Goal: Information Seeking & Learning: Learn about a topic

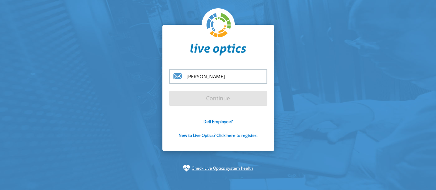
type input "[PERSON_NAME][EMAIL_ADDRESS][DOMAIN_NAME]"
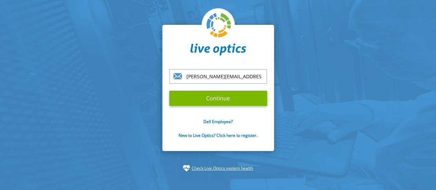
click at [212, 89] on form "soheb.khan@ebm.ae Continue Dell Employee? New to Live Optics? Click here to reg…" at bounding box center [218, 107] width 98 height 77
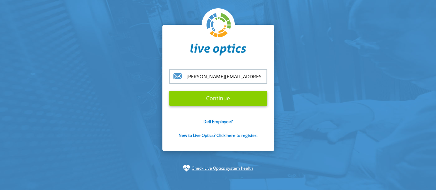
click at [210, 93] on input "Continue" at bounding box center [218, 98] width 98 height 15
click at [262, 104] on input "Continue" at bounding box center [218, 98] width 98 height 15
click at [226, 101] on input "Continue" at bounding box center [218, 98] width 98 height 15
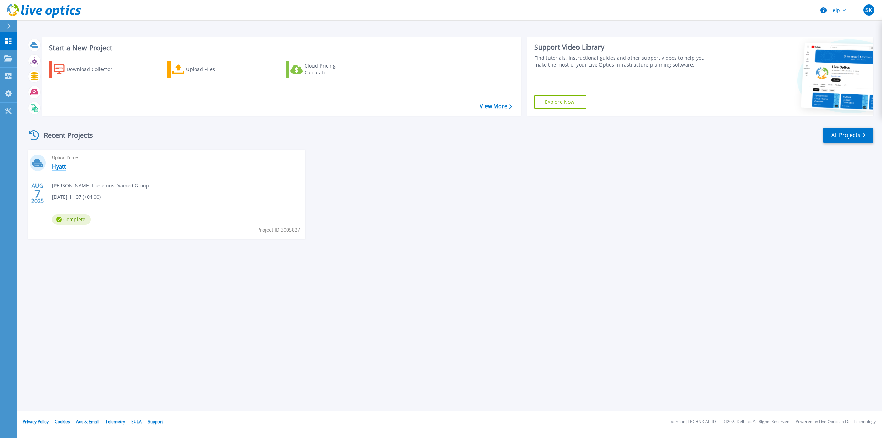
click at [59, 169] on link "Hyatt" at bounding box center [59, 166] width 14 height 7
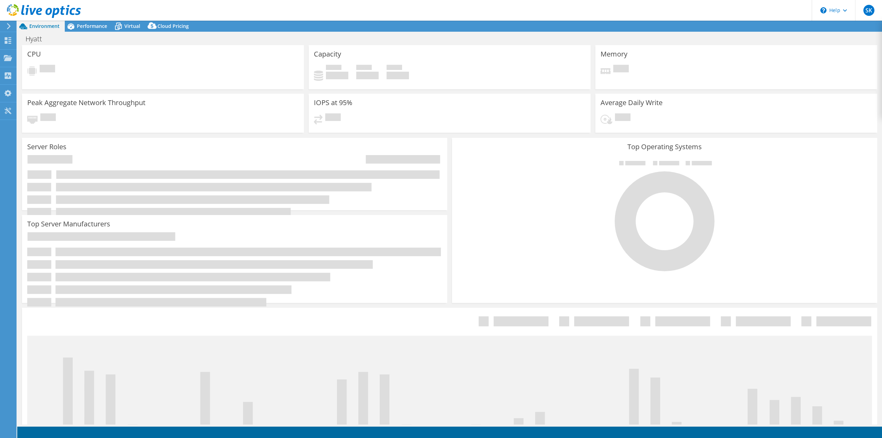
select select "USD"
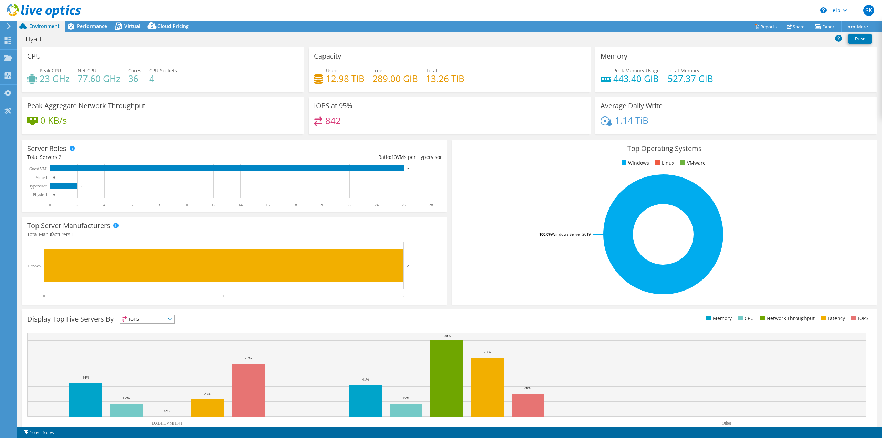
click at [39, 61] on div "CPU Peak CPU 23 GHz Net CPU 77.60 GHz Cores 36 CPU Sockets 4" at bounding box center [163, 69] width 282 height 45
click at [335, 75] on h4 "12.98 TiB" at bounding box center [345, 79] width 39 height 8
click at [450, 82] on h4 "13.26 TiB" at bounding box center [445, 79] width 39 height 8
click at [85, 29] on span "Performance" at bounding box center [92, 26] width 30 height 7
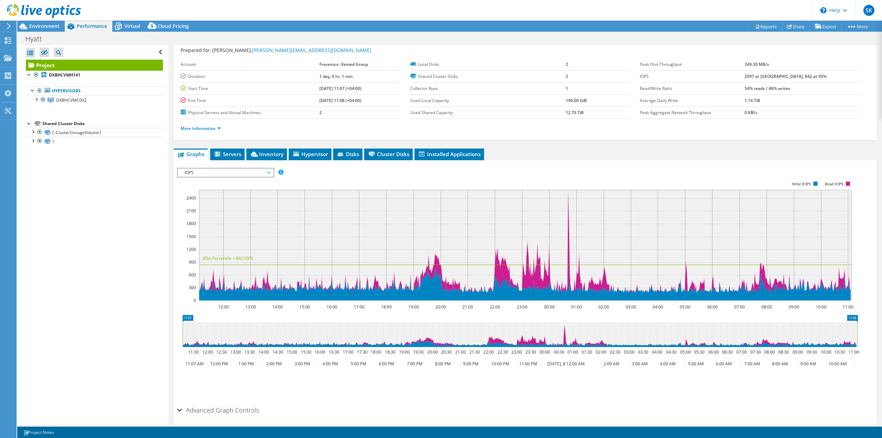
scroll to position [46, 0]
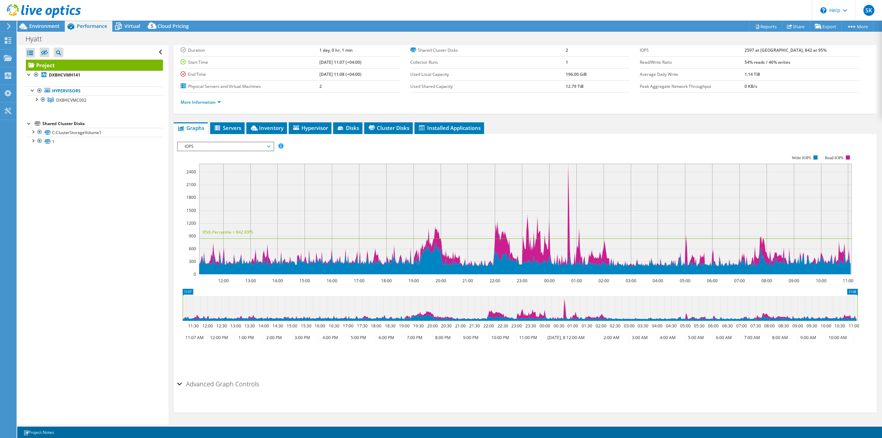
click at [177, 383] on section "IOPS Disk Throughput IO Size Latency Queue Depth CPU Percentage Memory Page Fau…" at bounding box center [525, 273] width 703 height 279
click at [177, 383] on div "Advanced Graph Controls" at bounding box center [525, 384] width 696 height 15
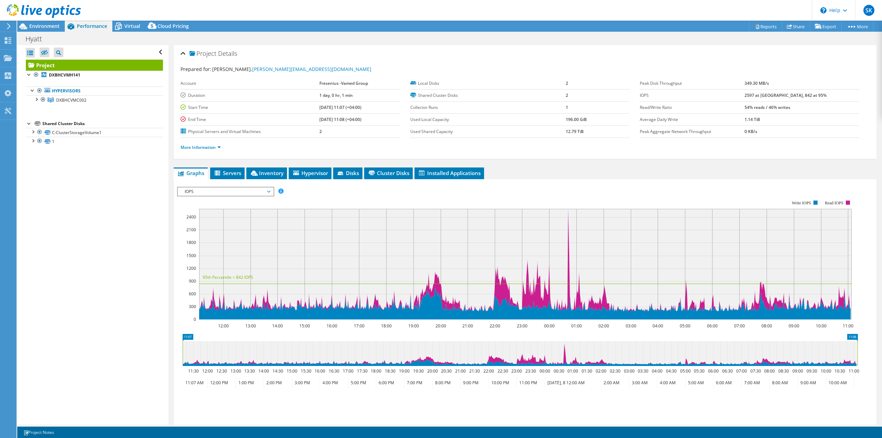
scroll to position [0, 0]
click at [237, 171] on span "Servers" at bounding box center [228, 173] width 28 height 7
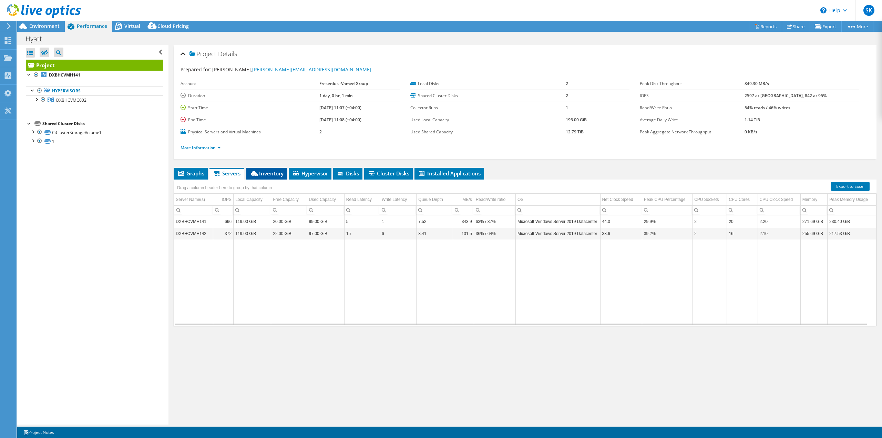
click at [277, 176] on span "Inventory" at bounding box center [267, 173] width 34 height 7
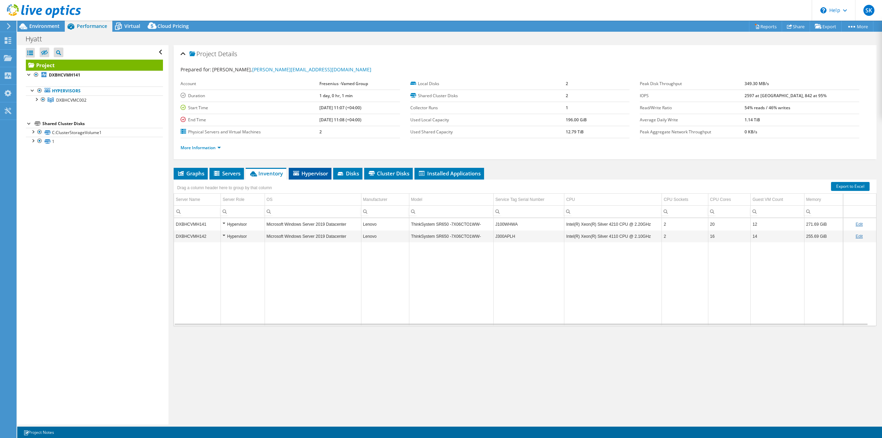
click at [313, 178] on li "Hypervisor" at bounding box center [310, 174] width 43 height 12
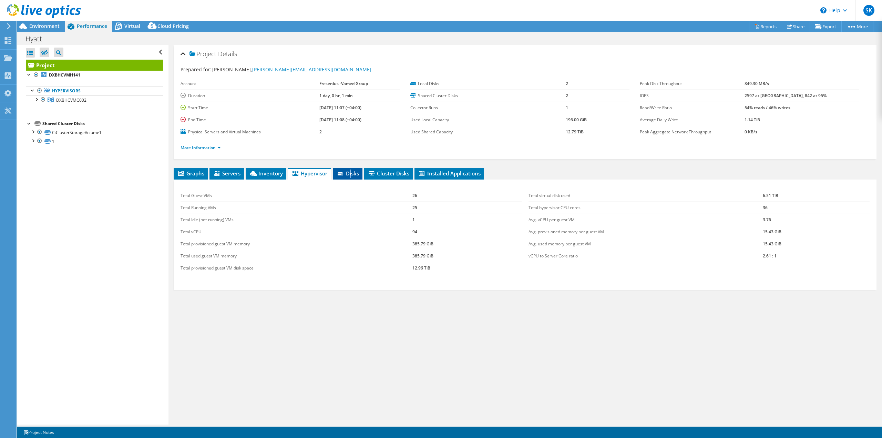
click at [351, 170] on span "Disks" at bounding box center [348, 173] width 22 height 7
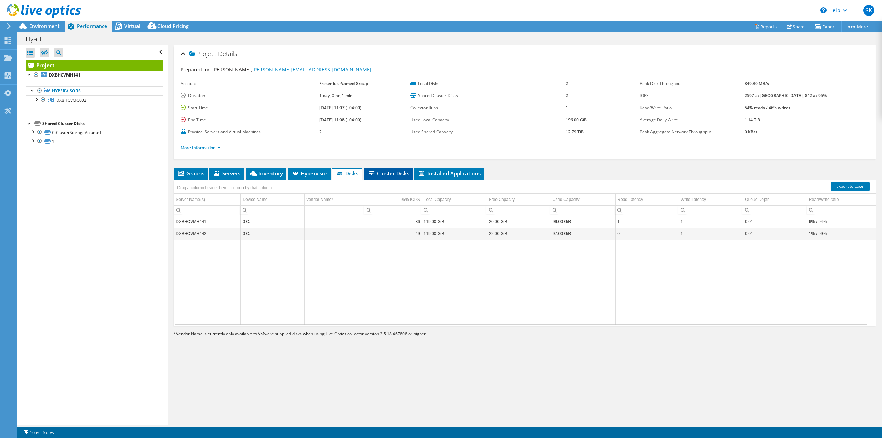
click at [397, 171] on span "Cluster Disks" at bounding box center [389, 173] width 42 height 7
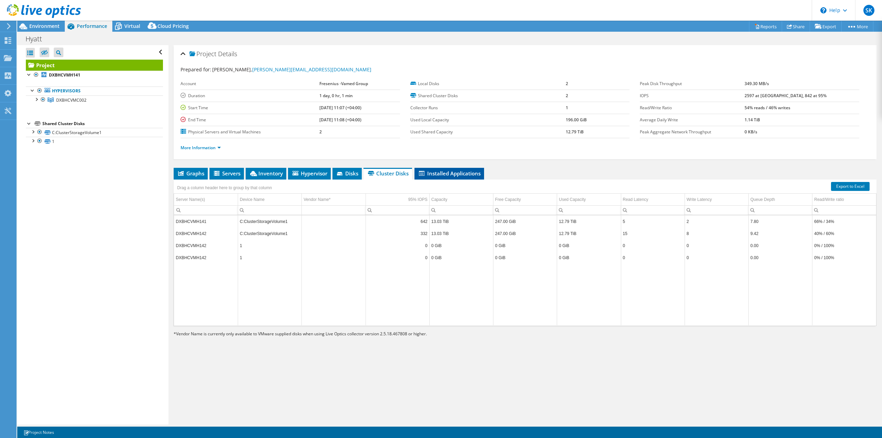
click at [469, 177] on li "Installed Applications" at bounding box center [450, 174] width 70 height 12
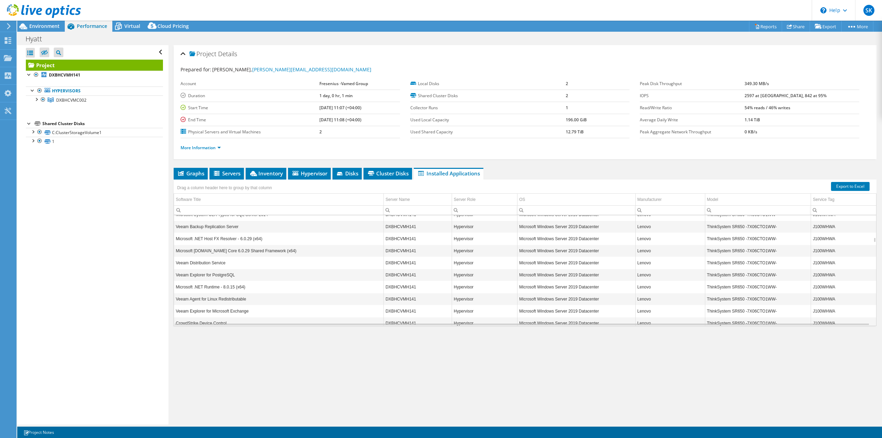
scroll to position [745, 0]
click at [139, 22] on div "Virtual" at bounding box center [128, 26] width 33 height 11
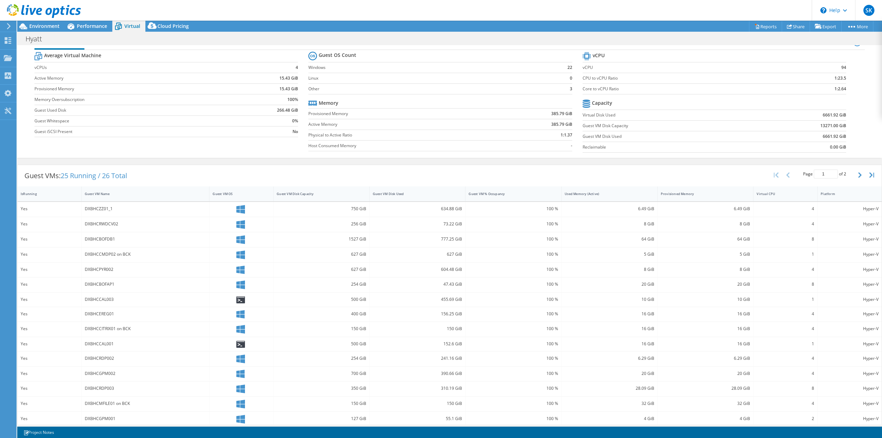
scroll to position [22, 0]
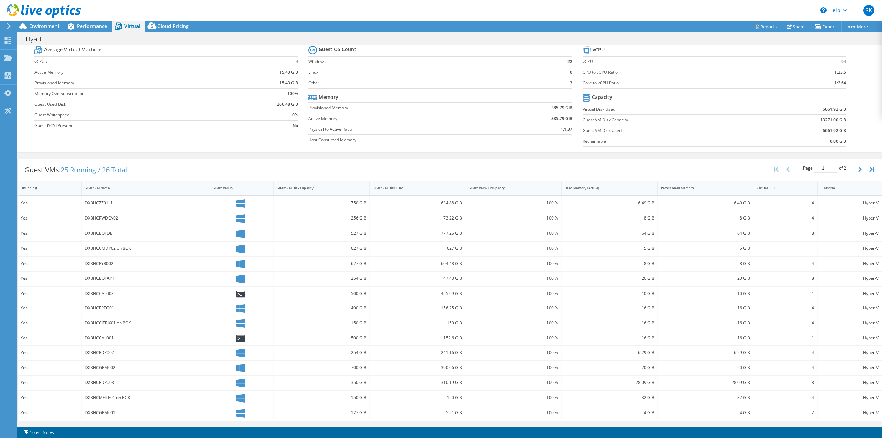
click at [7, 22] on div at bounding box center [40, 11] width 81 height 23
click at [7, 29] on icon at bounding box center [8, 26] width 5 height 6
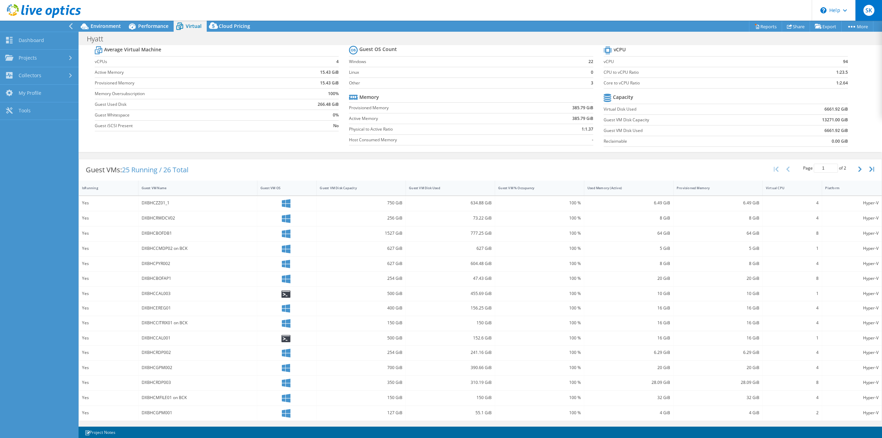
drag, startPoint x: 877, startPoint y: 10, endPoint x: 877, endPoint y: 13, distance: 3.8
click at [877, 10] on div "SK" at bounding box center [869, 10] width 27 height 21
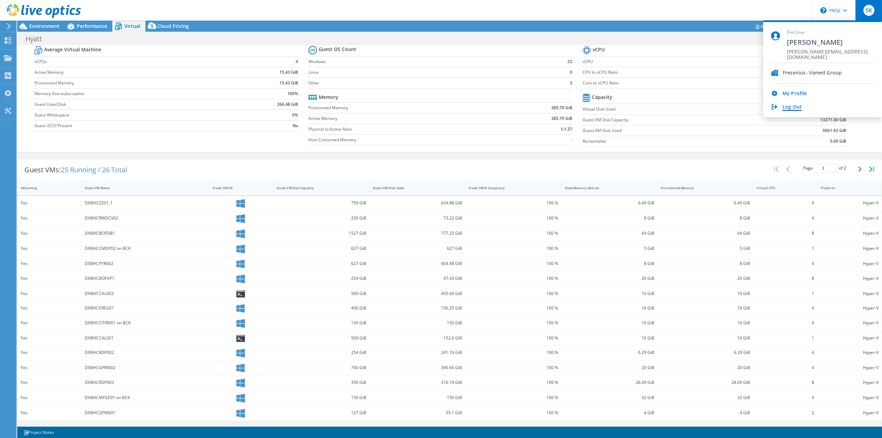
click at [785, 104] on link "Log Out" at bounding box center [792, 107] width 19 height 7
